Goal: Navigation & Orientation: Find specific page/section

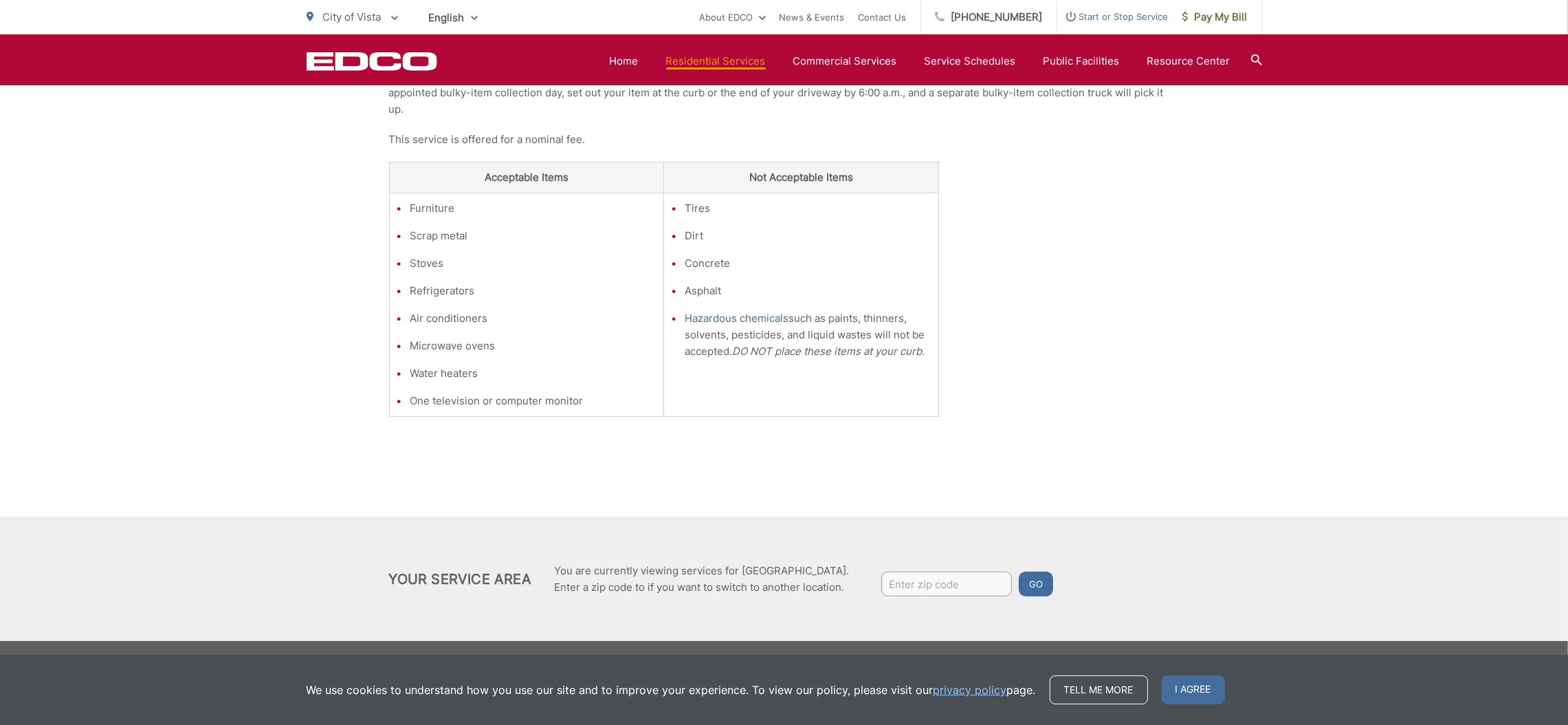
scroll to position [339, 0]
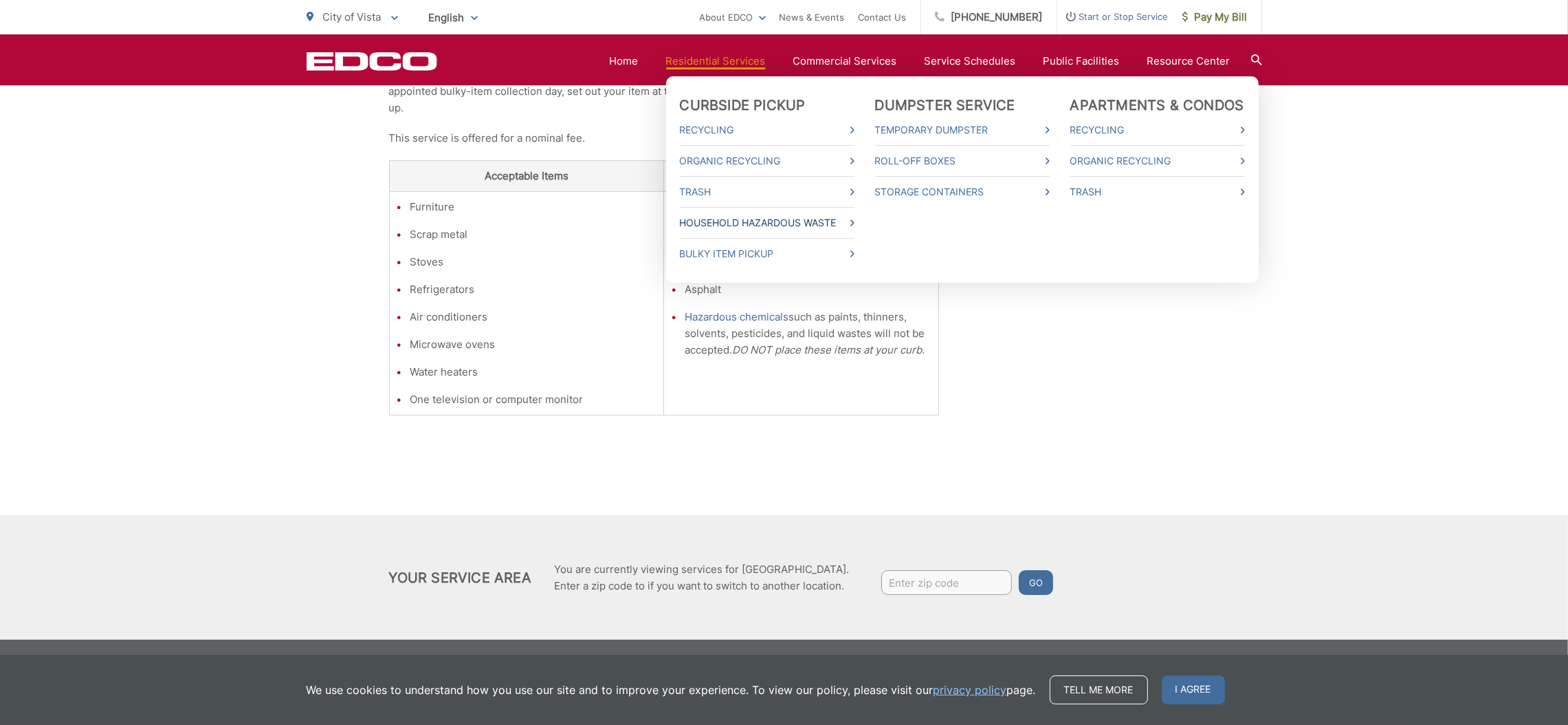
click at [770, 222] on link "Household Hazardous Waste" at bounding box center [766, 223] width 175 height 17
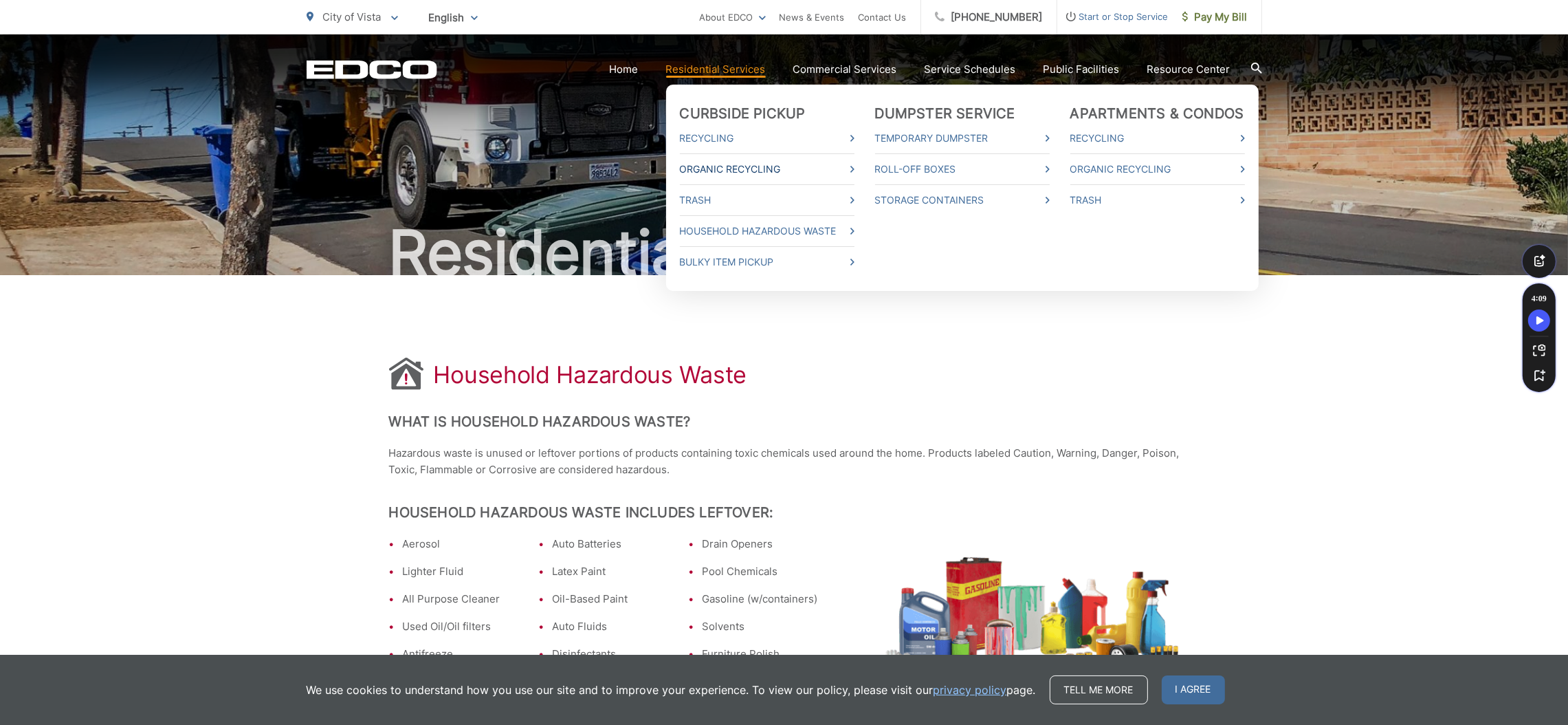
click at [708, 164] on link "Organic Recycling" at bounding box center [766, 169] width 175 height 17
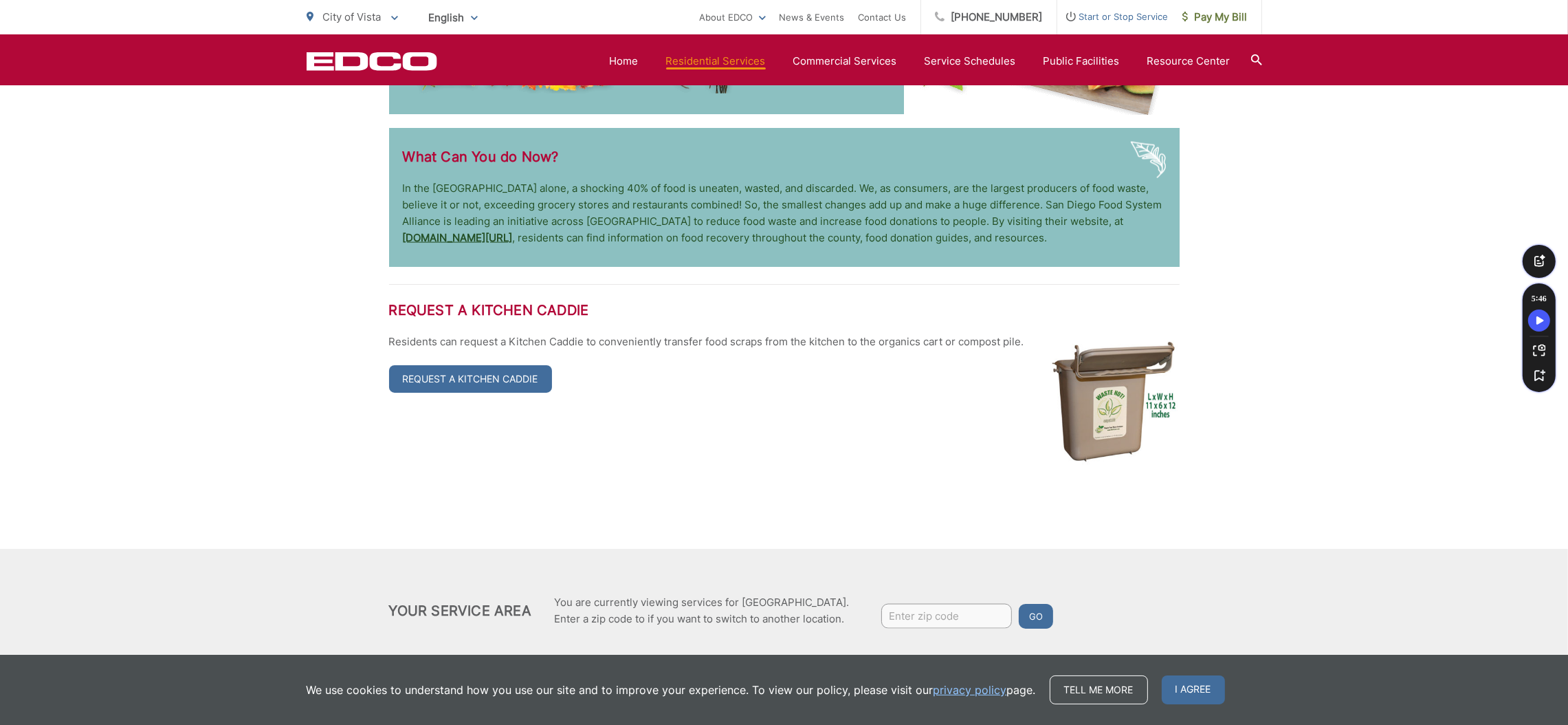
scroll to position [2988, 0]
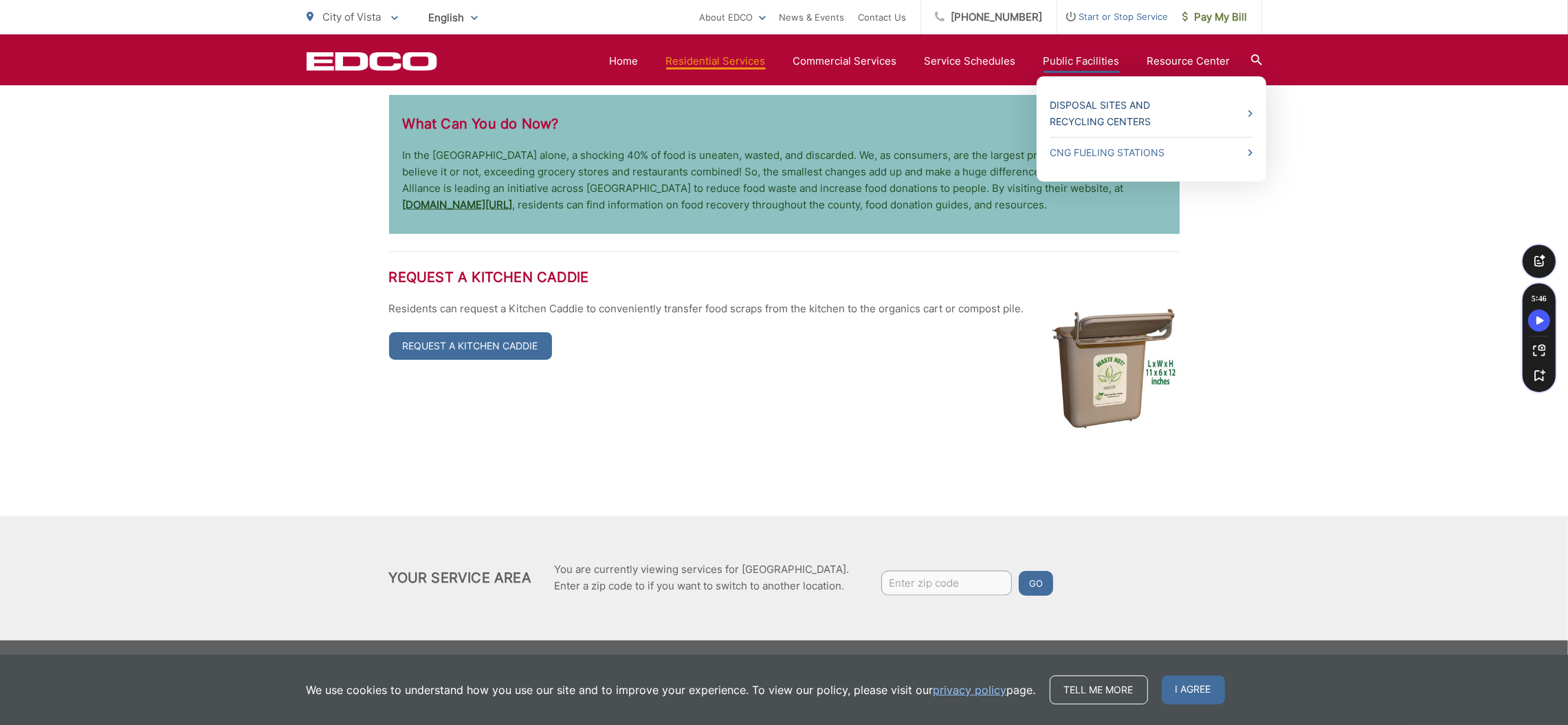
click at [1075, 97] on link "Disposal Sites and Recycling Centers" at bounding box center [1151, 114] width 202 height 33
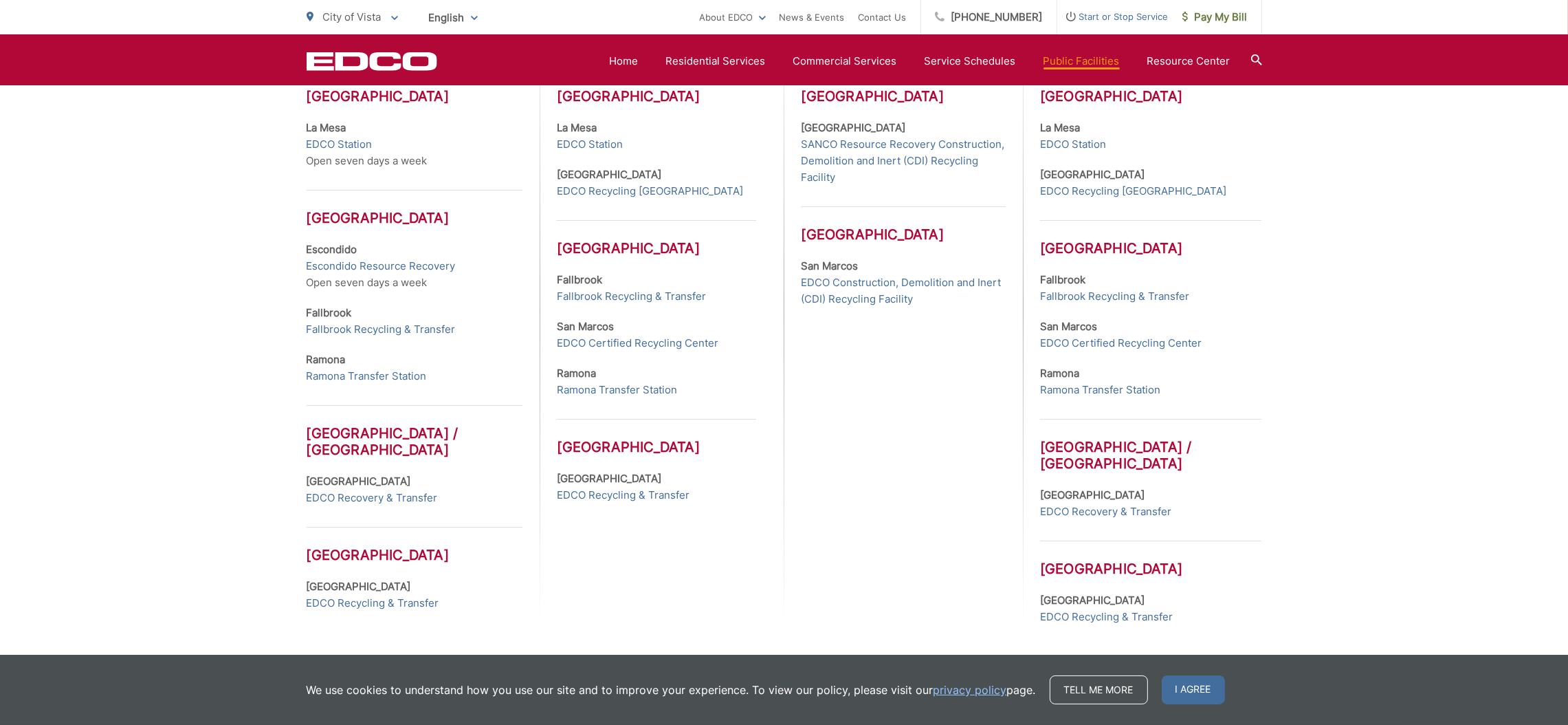
scroll to position [508, 0]
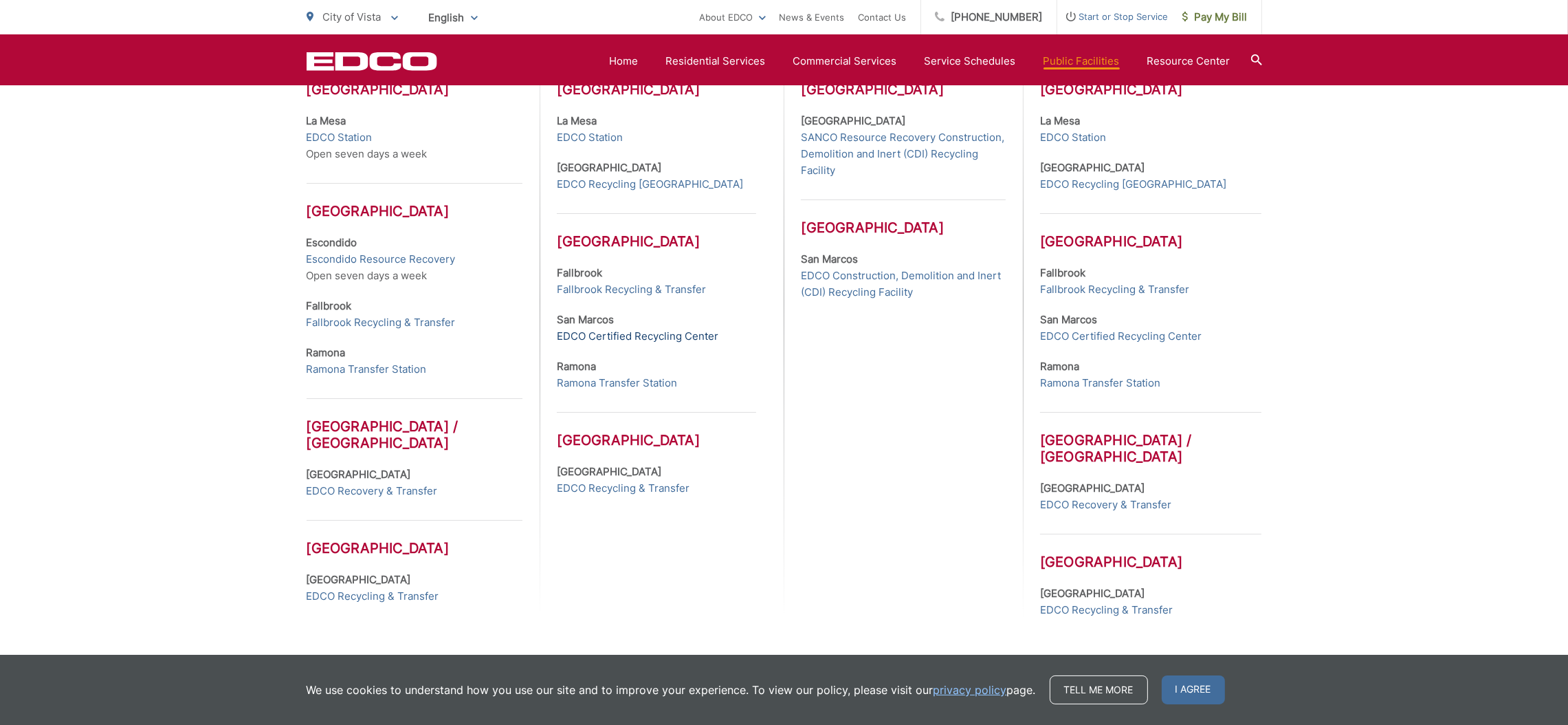
click at [608, 330] on link "EDCO Certified Recycling Center" at bounding box center [637, 336] width 161 height 17
